Goal: Task Accomplishment & Management: Complete application form

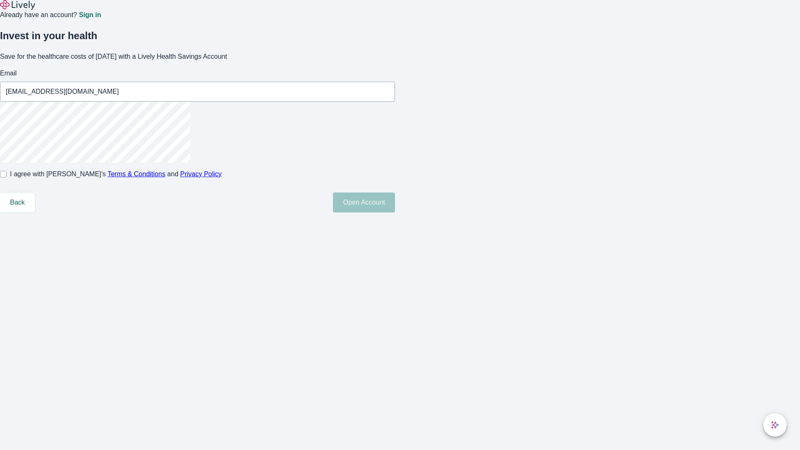
click at [7, 177] on input "I agree with Lively’s Terms & Conditions and Privacy Policy" at bounding box center [3, 174] width 7 height 7
checkbox input "true"
click at [395, 212] on button "Open Account" at bounding box center [364, 202] width 62 height 20
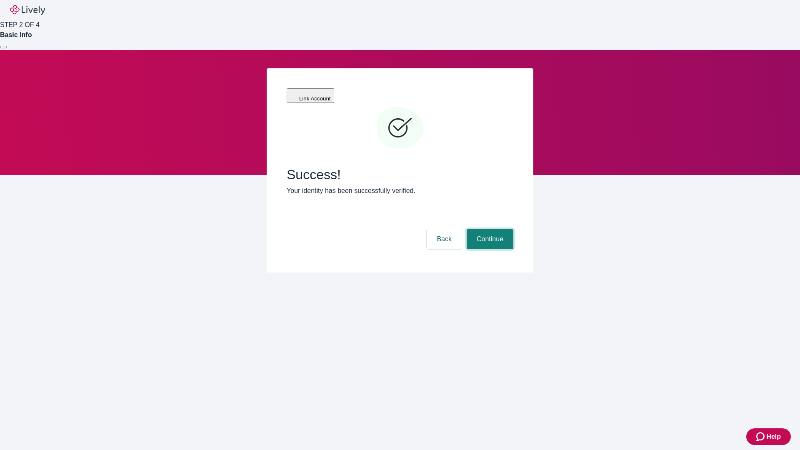
click at [489, 229] on button "Continue" at bounding box center [490, 239] width 47 height 20
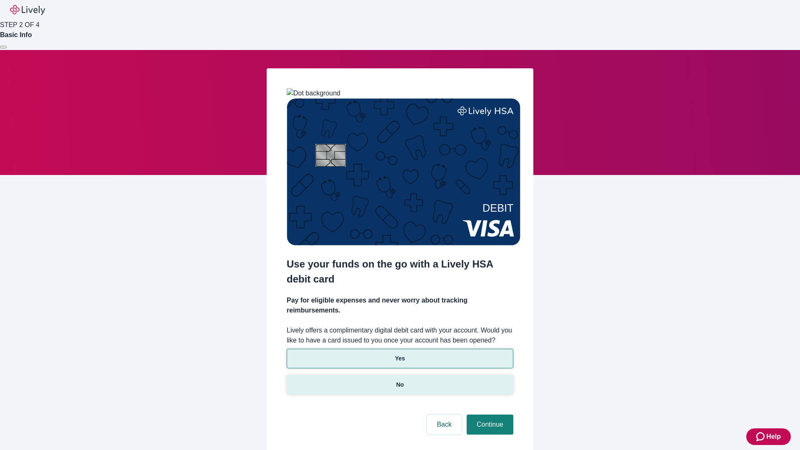
click at [400, 380] on p "No" at bounding box center [400, 384] width 8 height 9
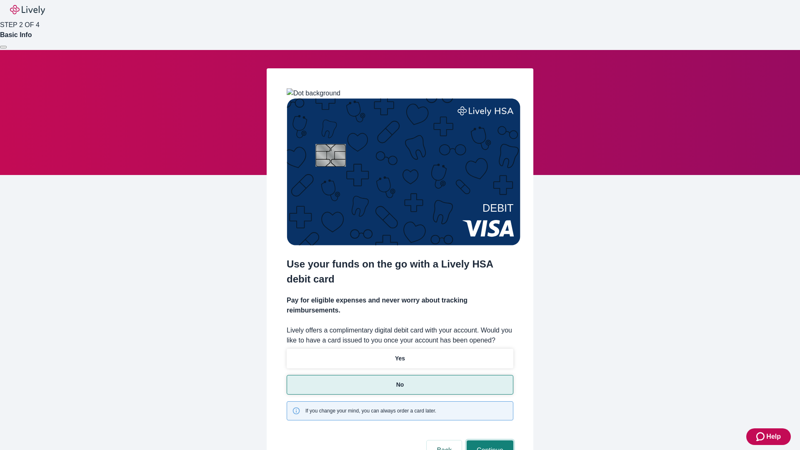
click at [489, 440] on button "Continue" at bounding box center [490, 450] width 47 height 20
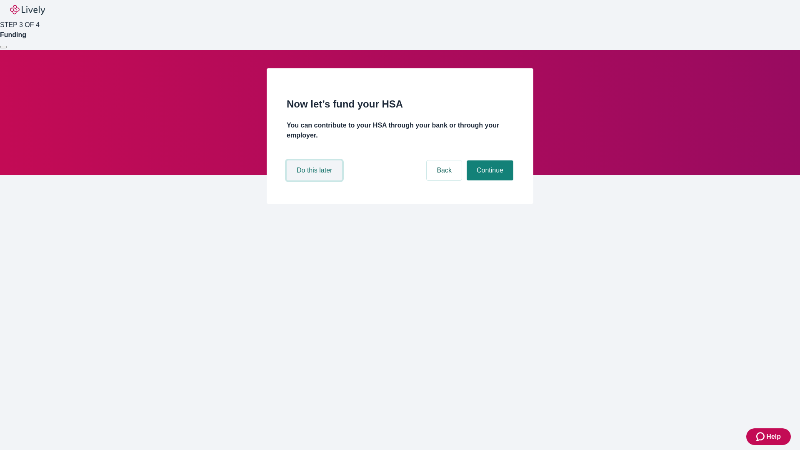
click at [315, 180] on button "Do this later" at bounding box center [314, 170] width 55 height 20
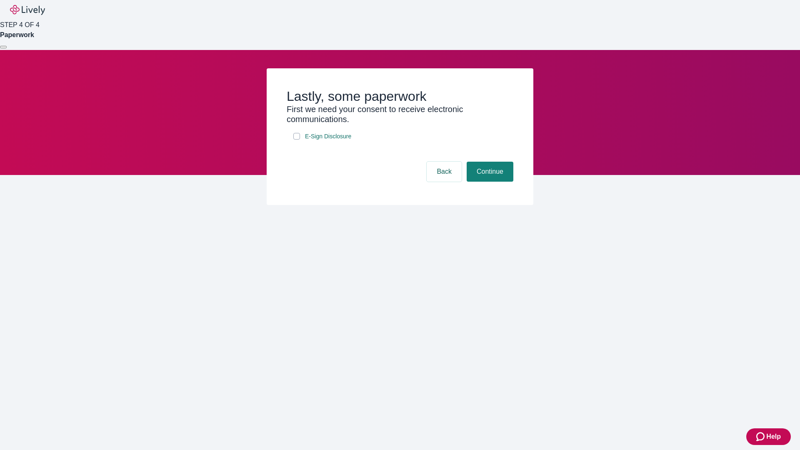
click at [297, 140] on input "E-Sign Disclosure" at bounding box center [296, 136] width 7 height 7
checkbox input "true"
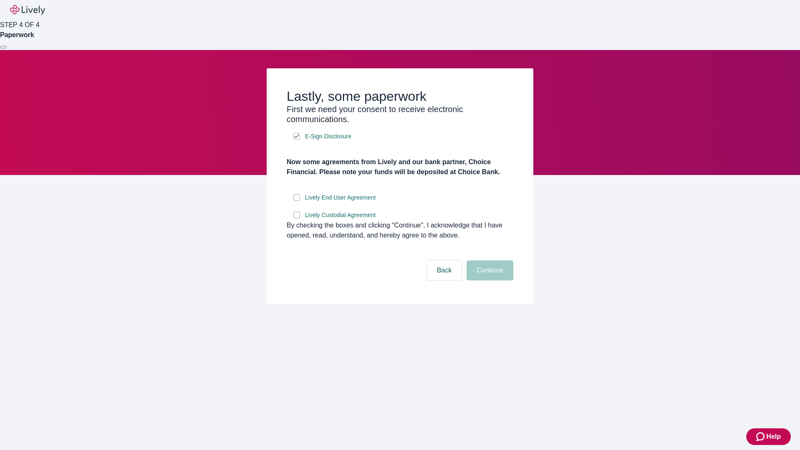
click at [297, 201] on input "Lively End User Agreement" at bounding box center [296, 197] width 7 height 7
checkbox input "true"
click at [297, 218] on input "Lively Custodial Agreement" at bounding box center [296, 215] width 7 height 7
checkbox input "true"
click at [489, 280] on button "Continue" at bounding box center [490, 270] width 47 height 20
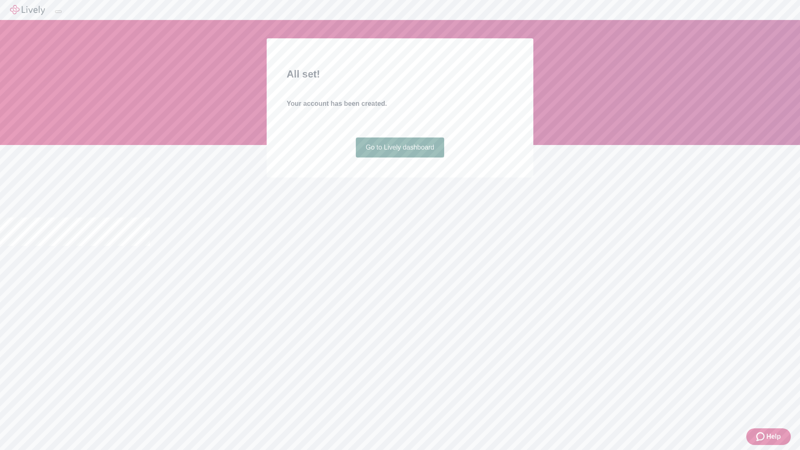
click at [400, 157] on link "Go to Lively dashboard" at bounding box center [400, 147] width 89 height 20
